Goal: Information Seeking & Learning: Learn about a topic

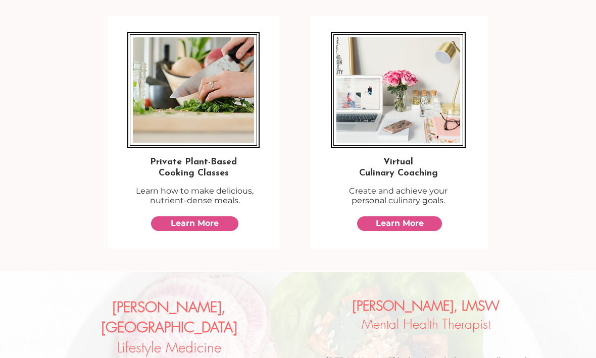
scroll to position [627, 0]
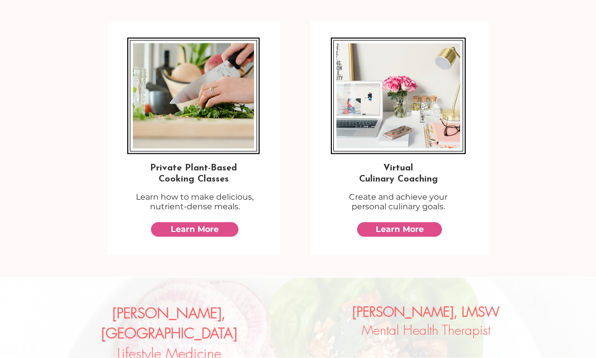
click at [186, 91] on img at bounding box center [193, 96] width 121 height 106
click at [176, 232] on span "Learn More" at bounding box center [195, 229] width 48 height 11
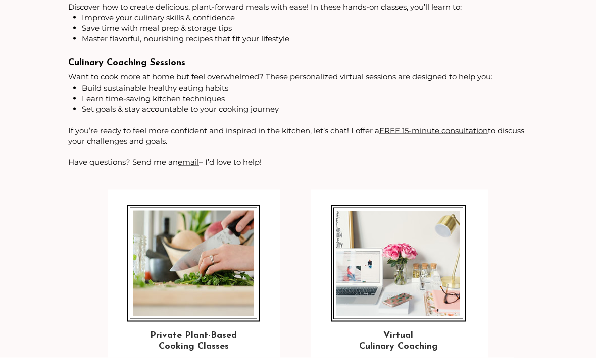
scroll to position [538, 0]
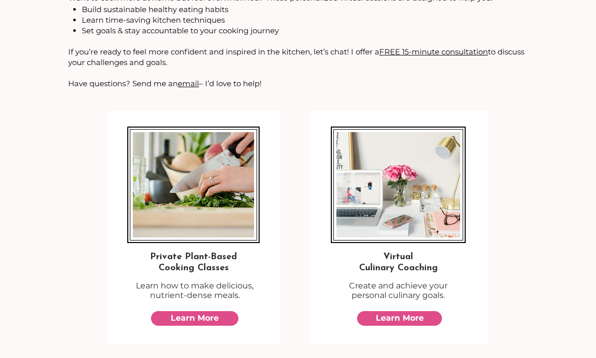
click at [402, 257] on span "Virtual" at bounding box center [398, 257] width 30 height 9
click at [400, 320] on span "Learn More" at bounding box center [400, 318] width 48 height 11
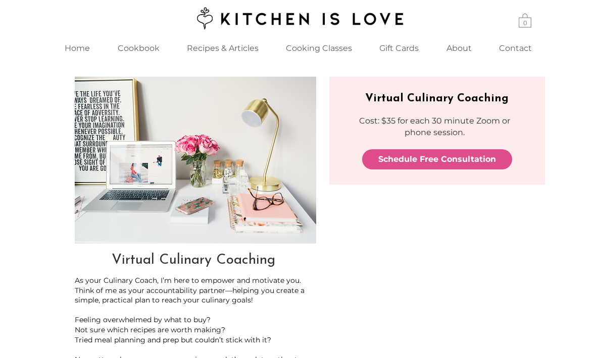
click at [152, 51] on p "Cookbook" at bounding box center [139, 48] width 52 height 22
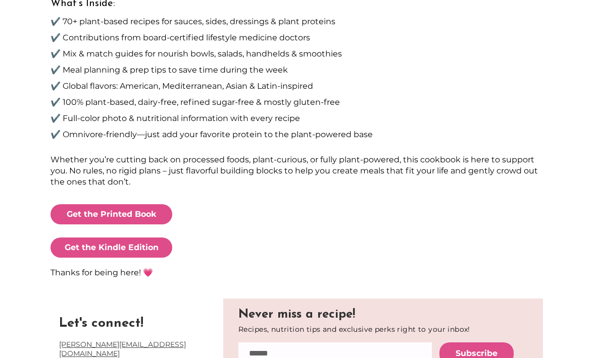
scroll to position [476, 0]
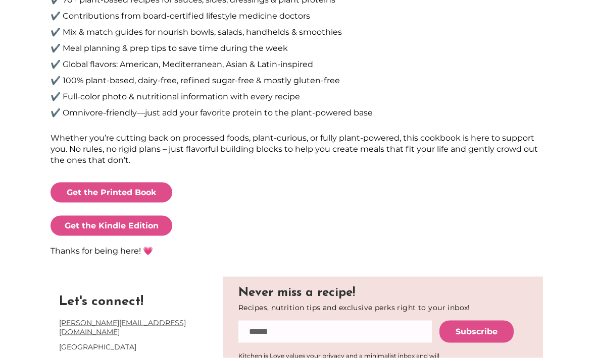
click at [82, 190] on span "Get the Printed Book" at bounding box center [112, 192] width 90 height 11
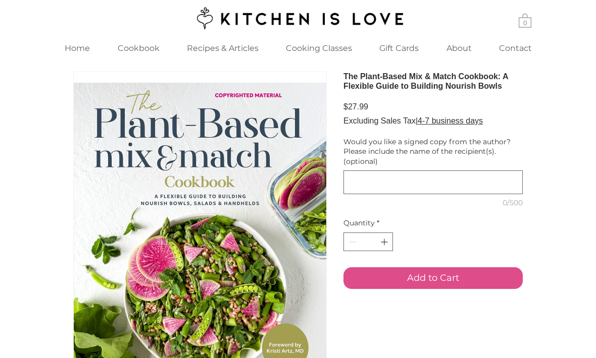
click at [233, 45] on p "Recipes & Articles" at bounding box center [223, 48] width 82 height 22
click at [243, 44] on p "Recipes & Articles" at bounding box center [223, 48] width 82 height 22
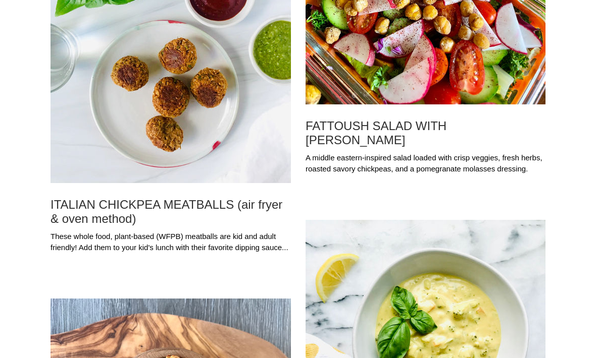
scroll to position [1444, 0]
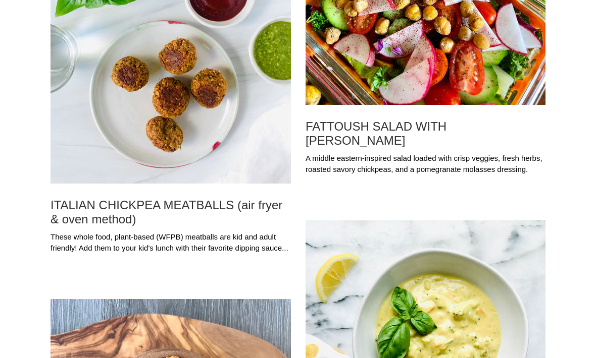
click at [489, 129] on h2 "FATTOUSH SALAD WITH [PERSON_NAME]" at bounding box center [425, 134] width 240 height 28
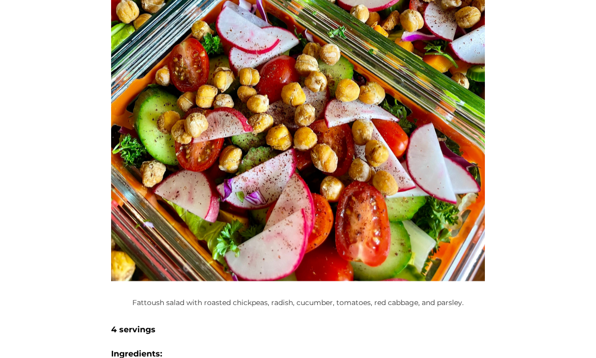
scroll to position [424, 0]
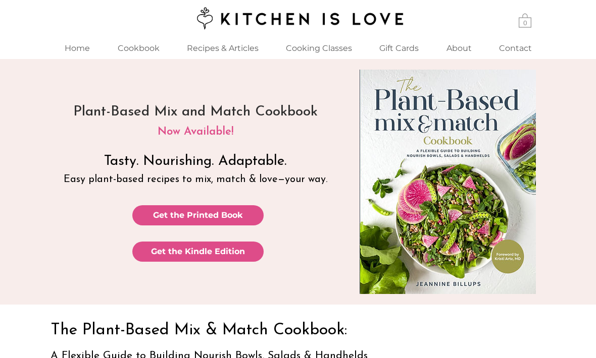
click at [238, 53] on p "Recipes & Articles" at bounding box center [223, 48] width 82 height 22
click at [232, 48] on p "Recipes & Articles" at bounding box center [223, 48] width 82 height 22
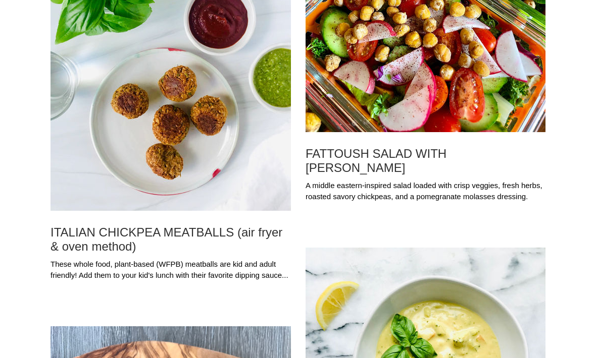
scroll to position [1417, 0]
click at [155, 149] on img "Blog feed" at bounding box center [170, 84] width 240 height 254
click at [135, 245] on h2 "ITALIAN CHICKPEA MEATBALLS (air fryer & oven method)" at bounding box center [170, 240] width 240 height 28
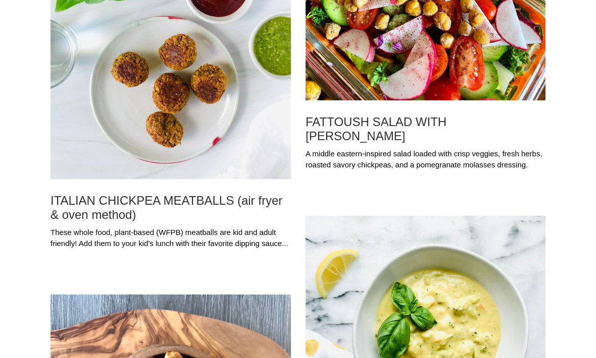
scroll to position [1450, 0]
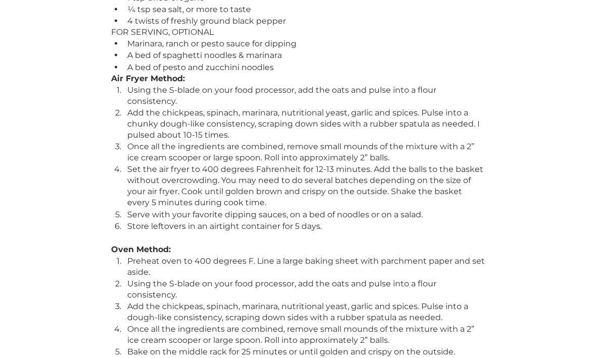
scroll to position [1234, 0]
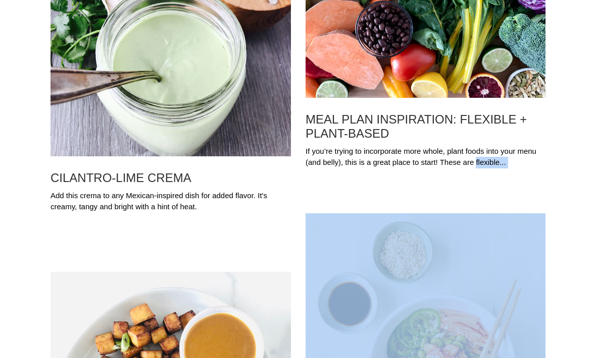
scroll to position [2917, 0]
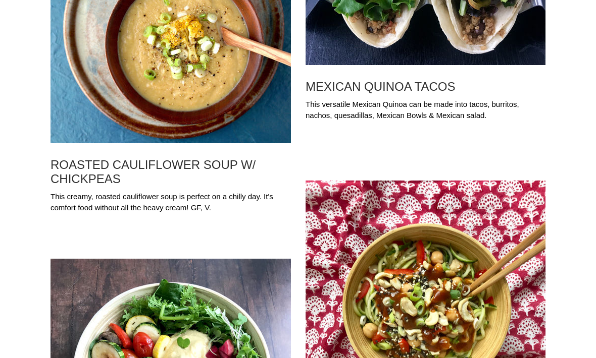
scroll to position [11175, 0]
